Goal: Task Accomplishment & Management: Manage account settings

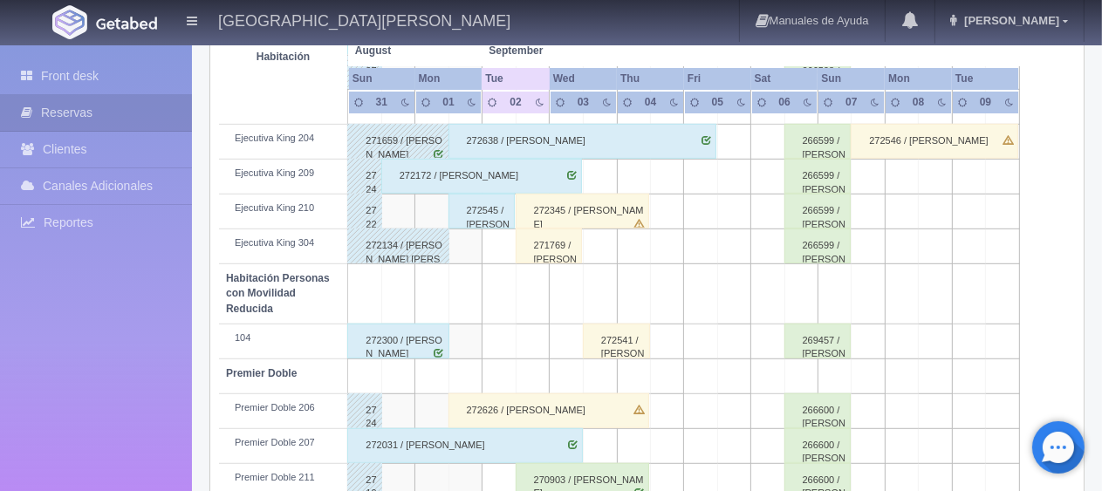
scroll to position [873, 0]
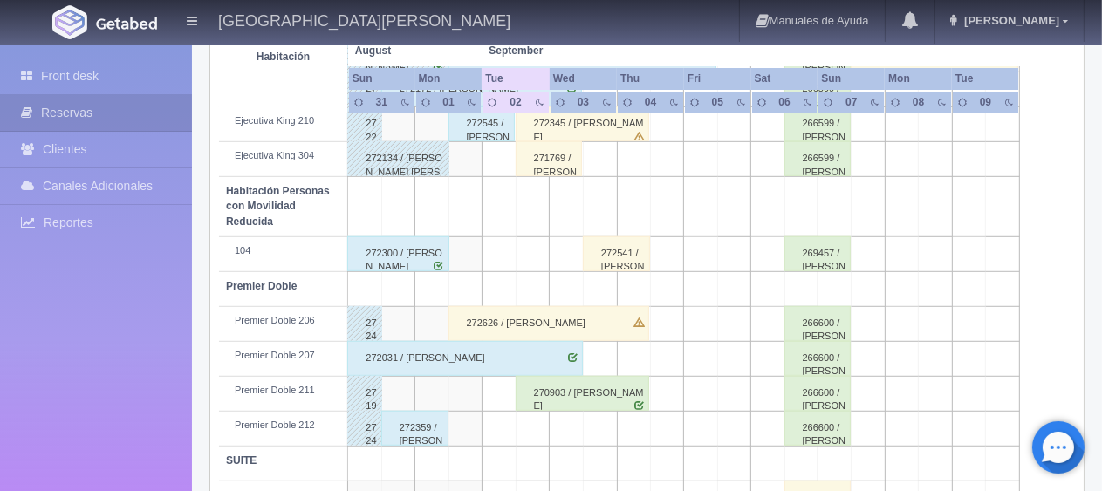
click at [484, 318] on div "272626 / Alberto Santiago" at bounding box center [549, 323] width 201 height 35
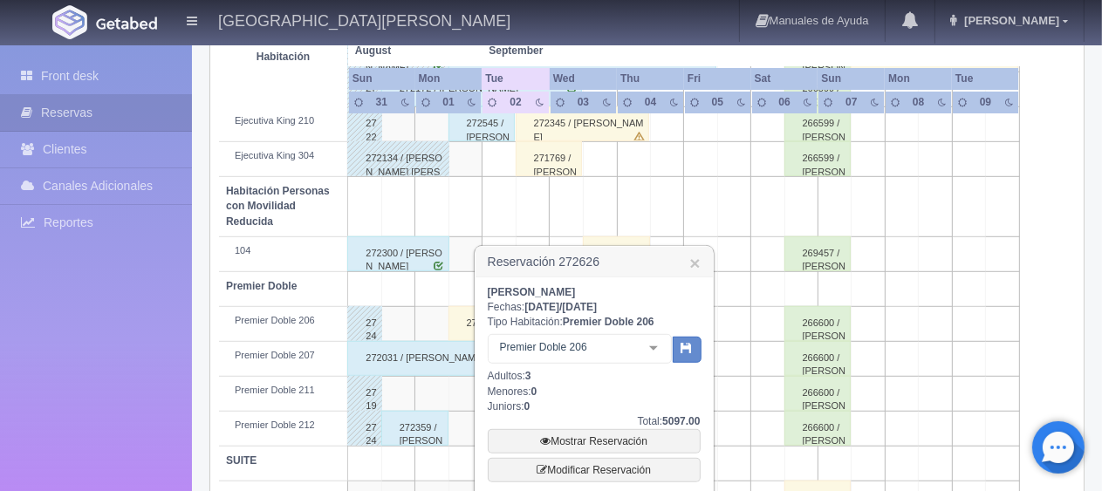
scroll to position [1010, 0]
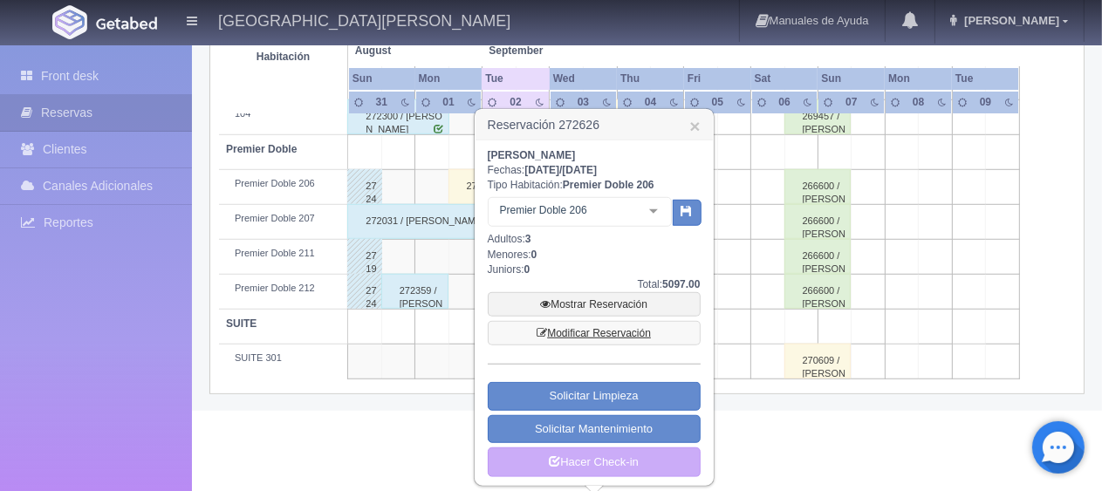
click at [599, 333] on link "Modificar Reservación" at bounding box center [594, 333] width 213 height 24
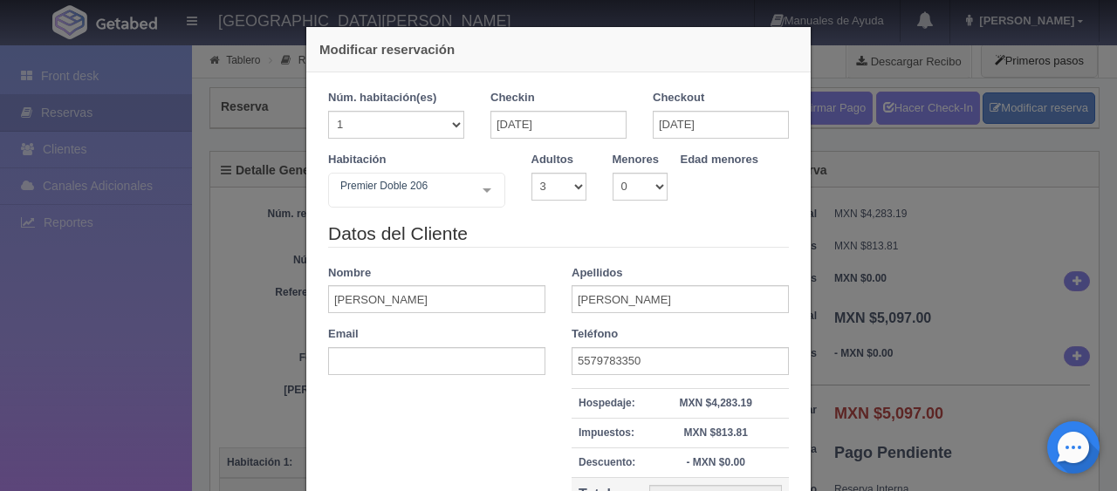
select select "3"
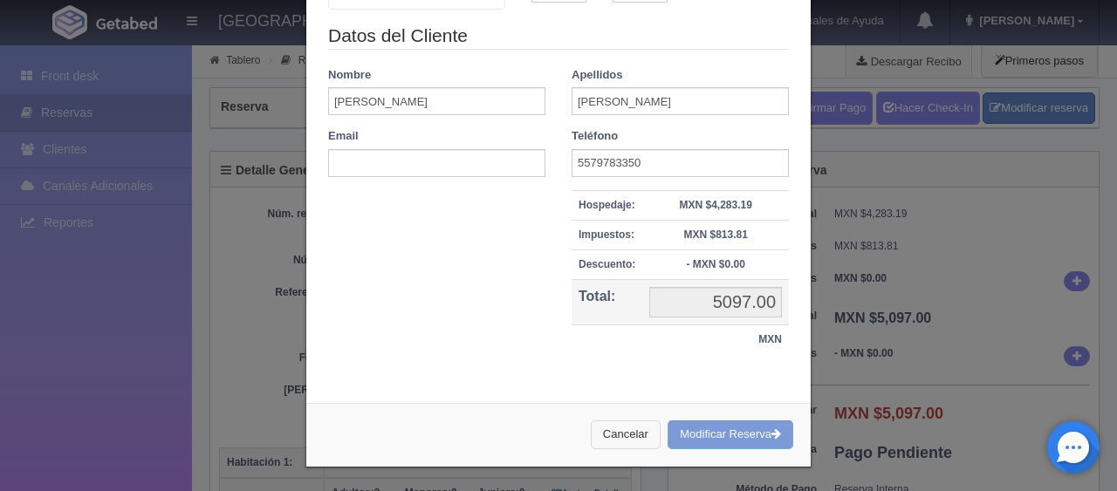
click at [621, 428] on button "Cancelar" at bounding box center [626, 435] width 70 height 29
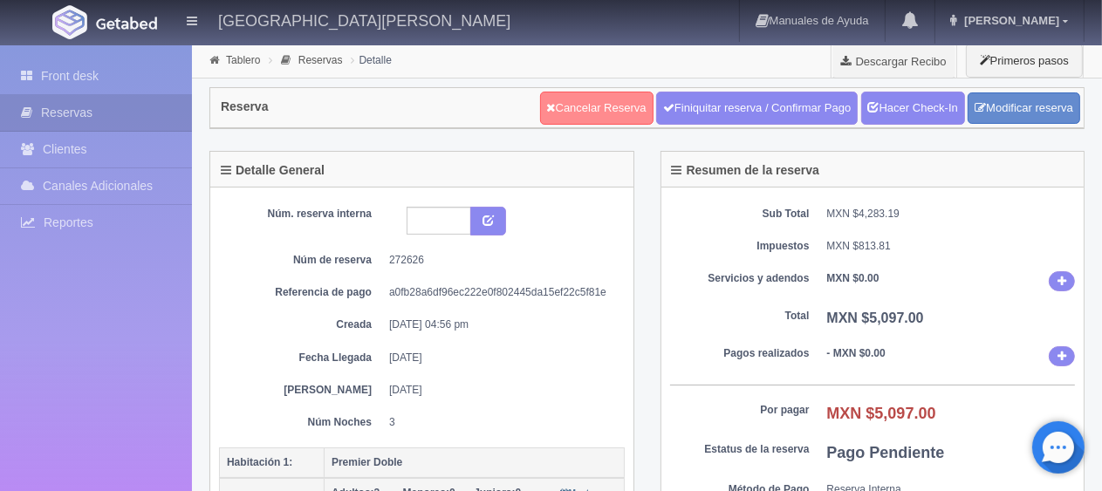
click at [606, 107] on link "Cancelar Reserva" at bounding box center [596, 108] width 113 height 33
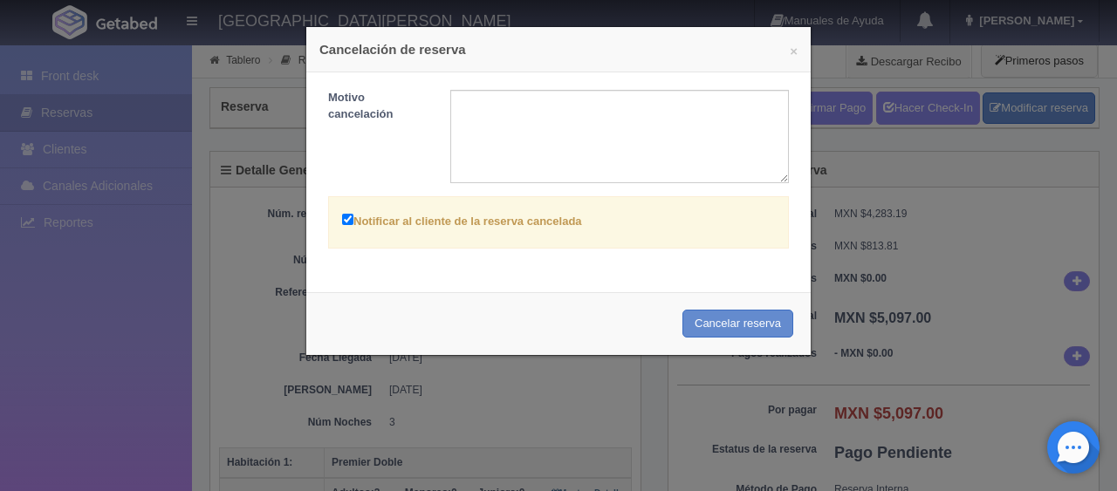
click at [398, 215] on label "Notificar al cliente de la reserva cancelada" at bounding box center [462, 220] width 240 height 20
click at [353, 215] on input "Notificar al cliente de la reserva cancelada" at bounding box center [347, 219] width 11 height 11
checkbox input "false"
click at [682, 317] on button "Cancelar reserva" at bounding box center [737, 324] width 111 height 29
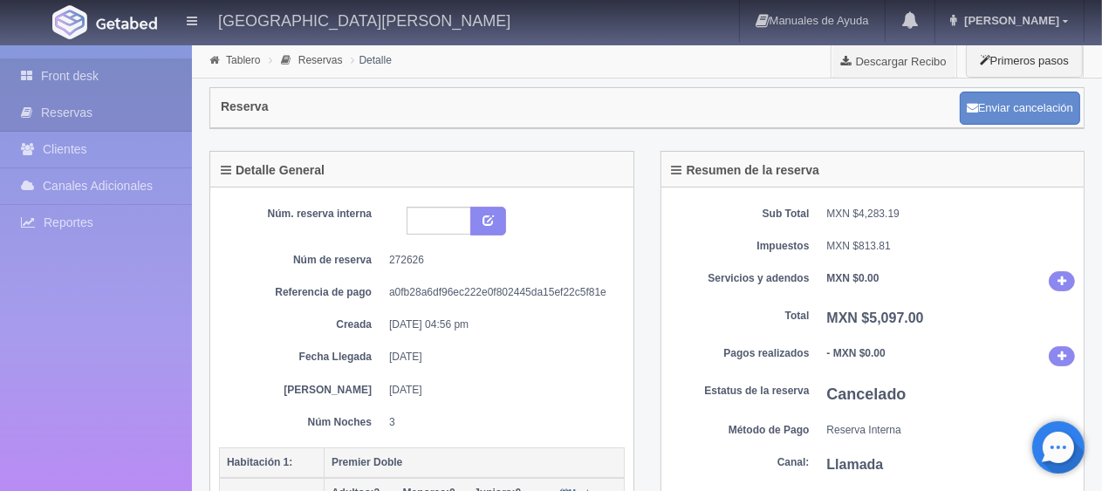
click at [120, 82] on link "Front desk" at bounding box center [96, 76] width 192 height 36
